Goal: Navigation & Orientation: Find specific page/section

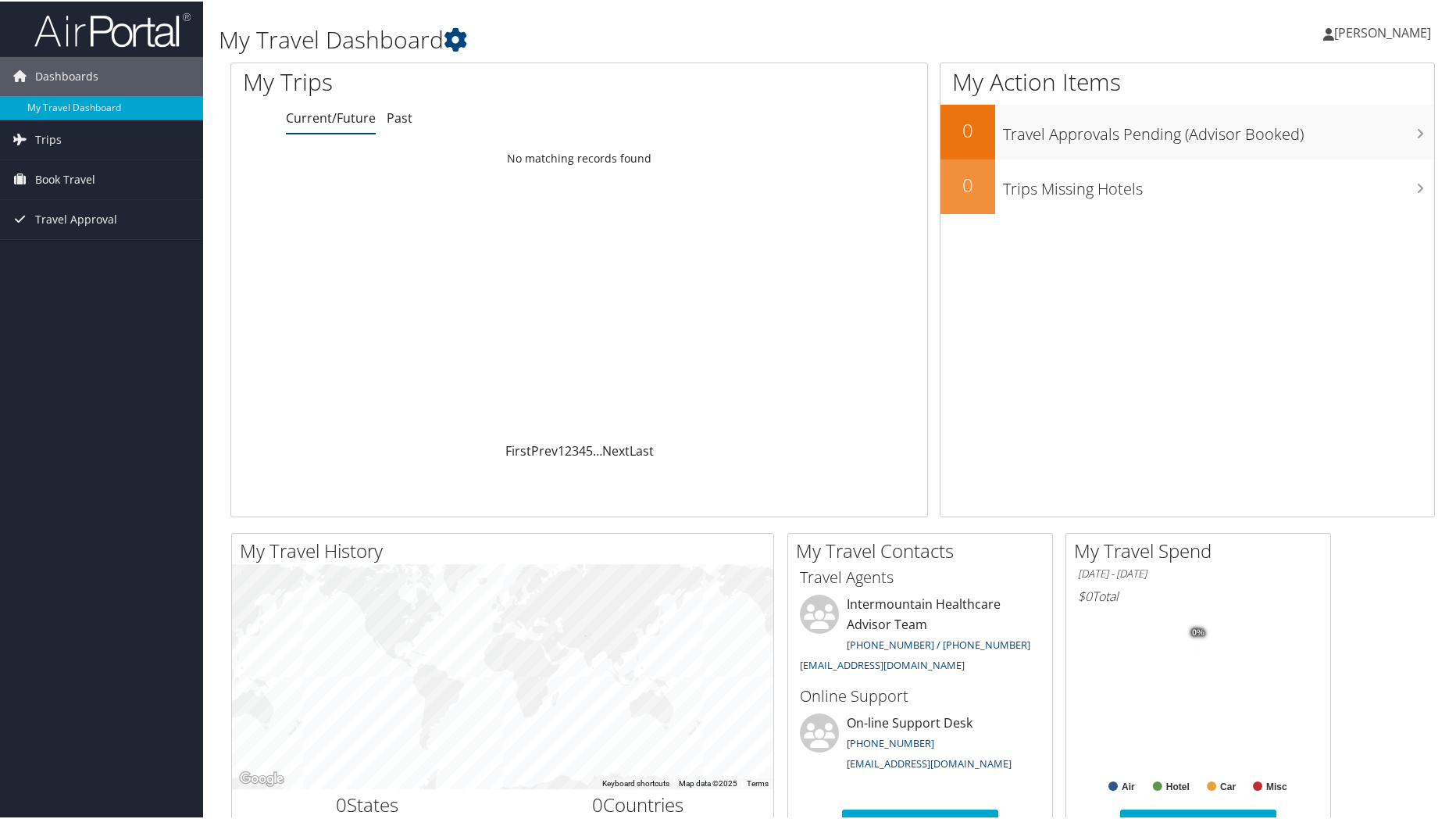
click at [1345, 30] on span "[PERSON_NAME]" at bounding box center [1382, 31] width 97 height 17
click at [1313, 140] on link "View Travel Profile" at bounding box center [1339, 139] width 174 height 26
